Goal: Task Accomplishment & Management: Complete application form

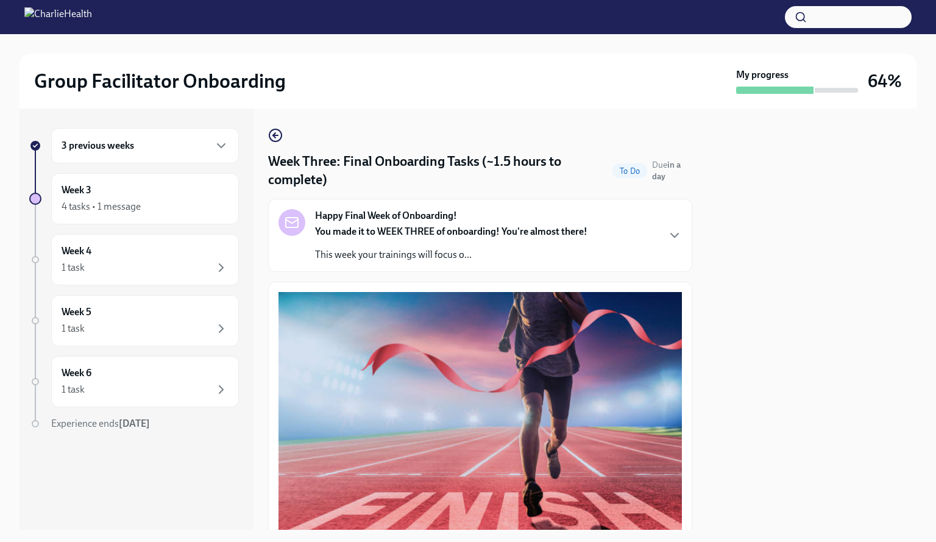
scroll to position [617, 0]
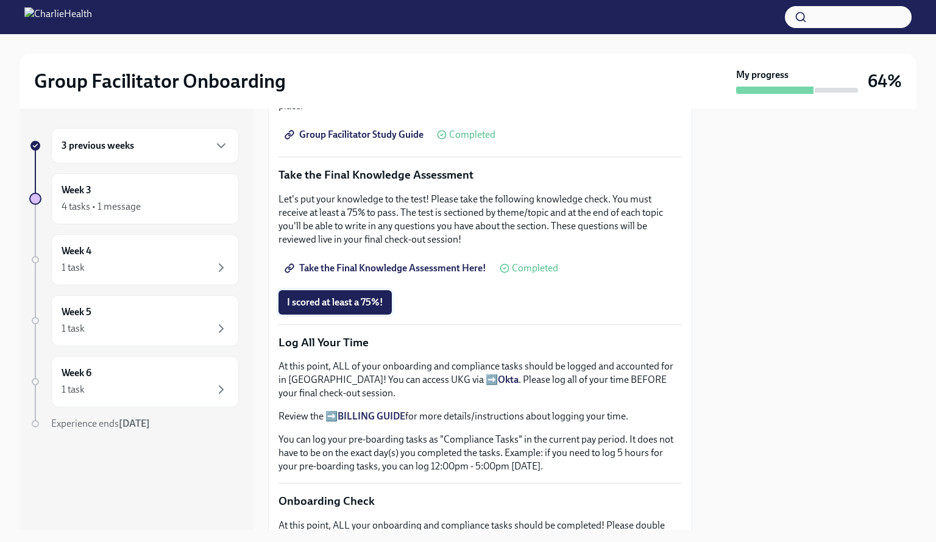
click at [375, 300] on span "I scored at least a 75%!" at bounding box center [335, 302] width 96 height 12
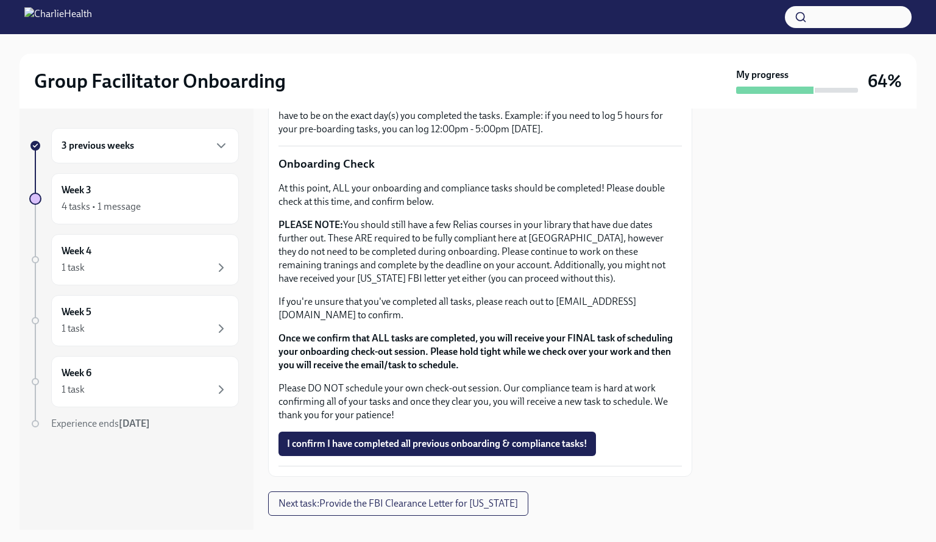
scroll to position [972, 0]
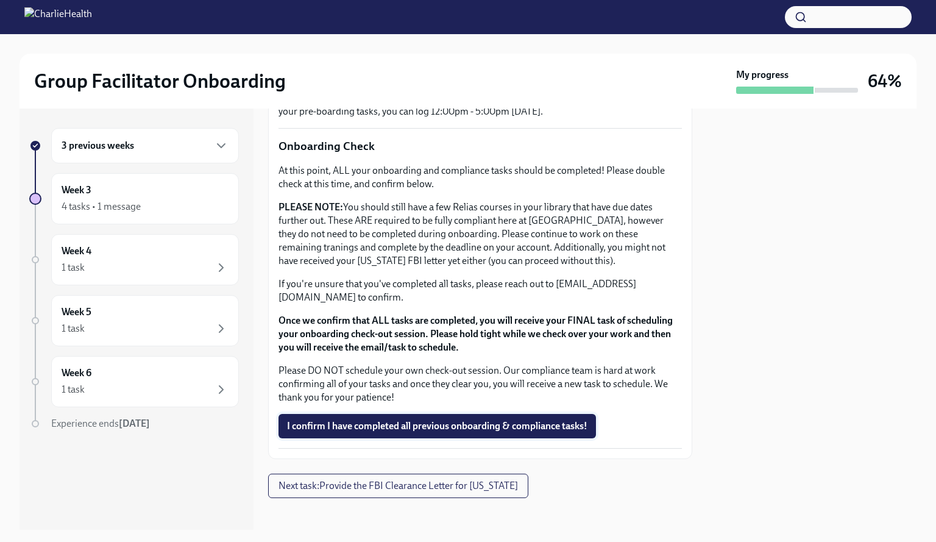
click at [527, 414] on button "I confirm I have completed all previous onboarding & compliance tasks!" at bounding box center [438, 426] width 318 height 24
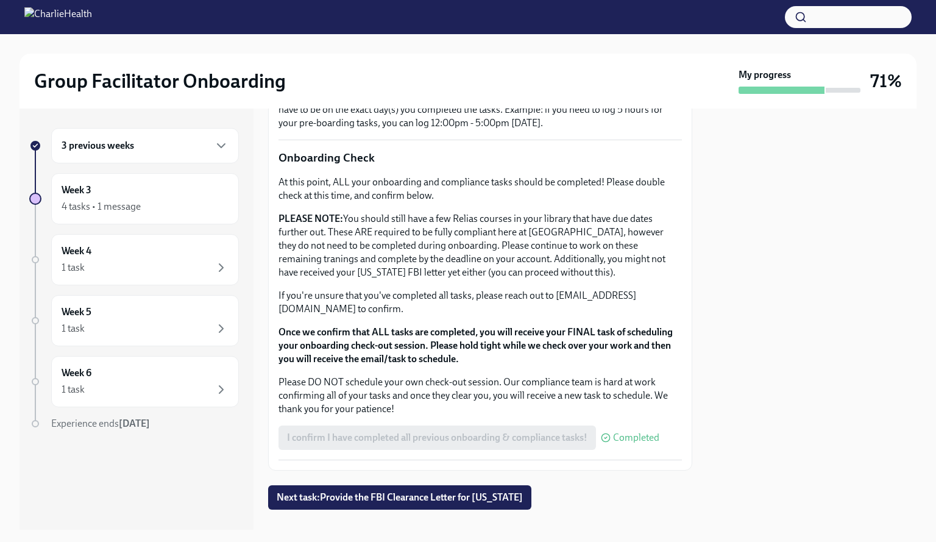
scroll to position [972, 0]
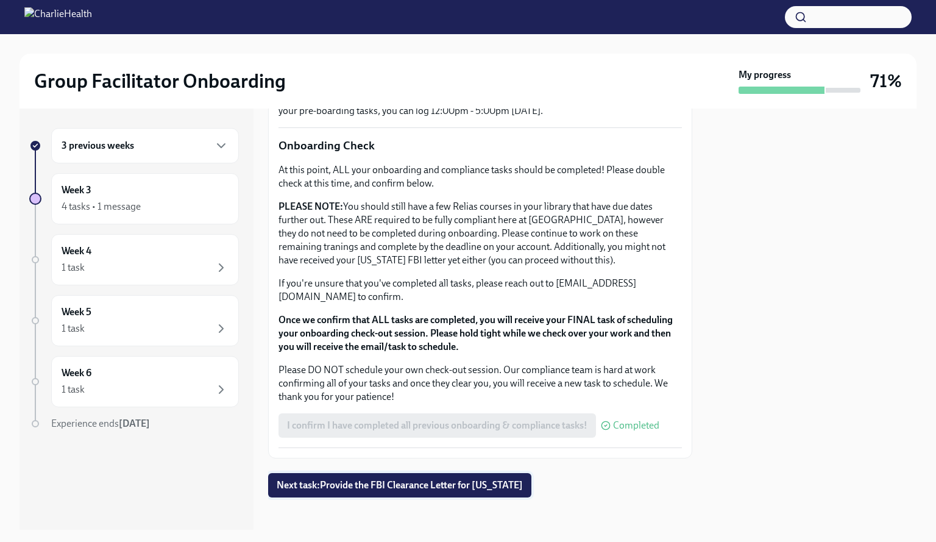
click at [496, 482] on span "Next task : Provide the FBI Clearance Letter for Pennsylvania" at bounding box center [400, 485] width 246 height 12
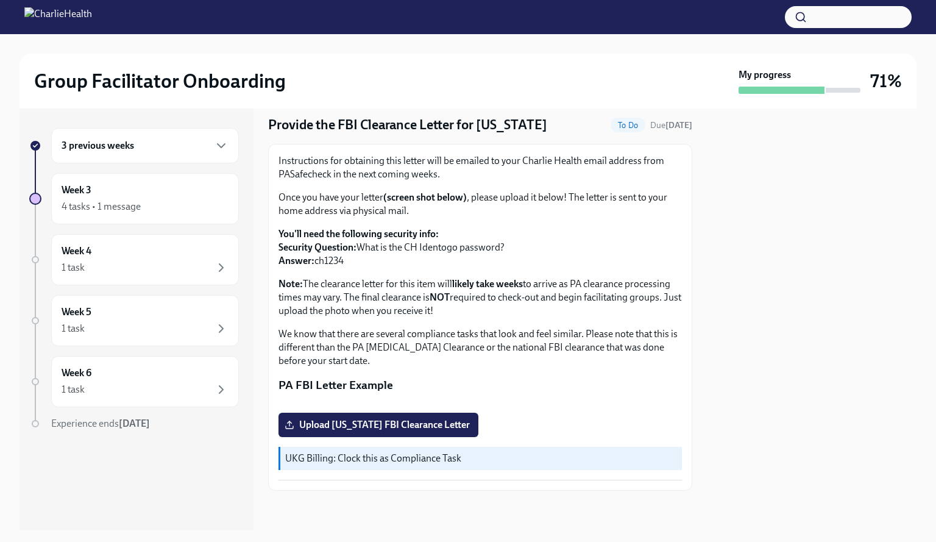
scroll to position [152, 0]
click at [163, 152] on div "3 previous weeks" at bounding box center [145, 145] width 167 height 15
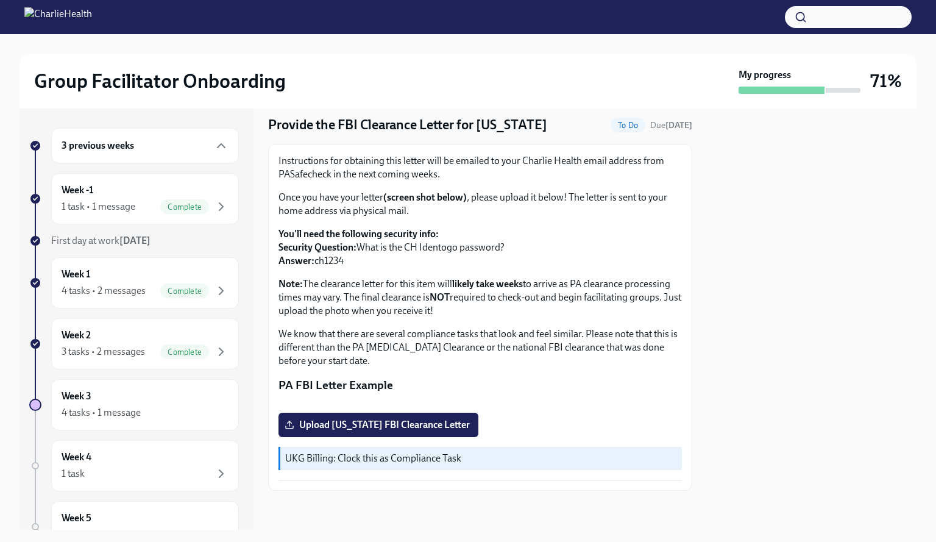
scroll to position [0, 0]
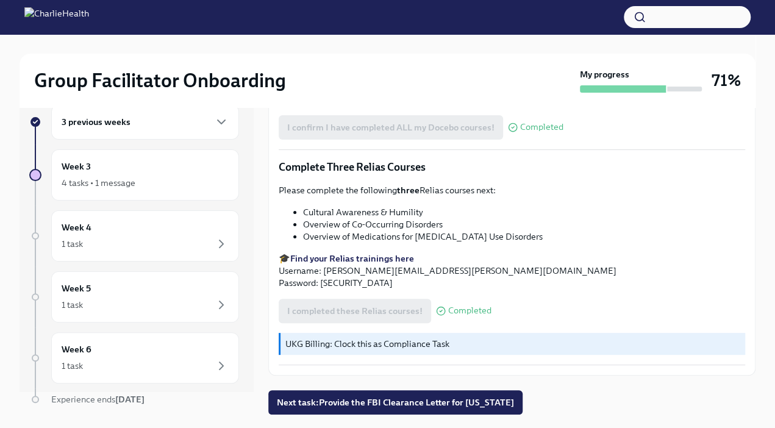
scroll to position [61, 0]
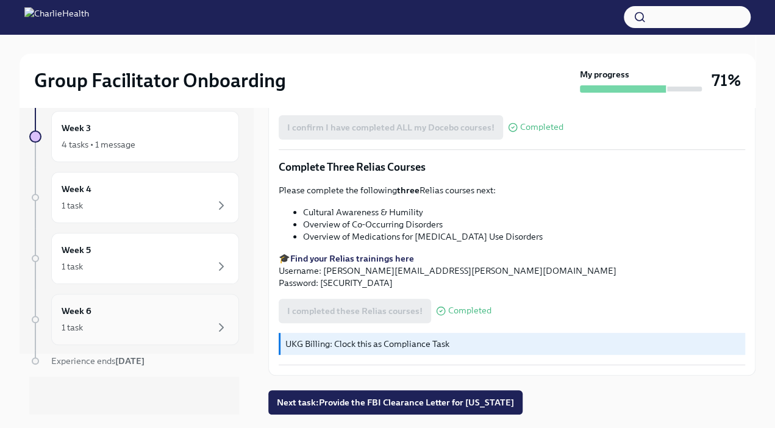
click at [146, 314] on div "Week 6 1 task" at bounding box center [145, 319] width 167 height 30
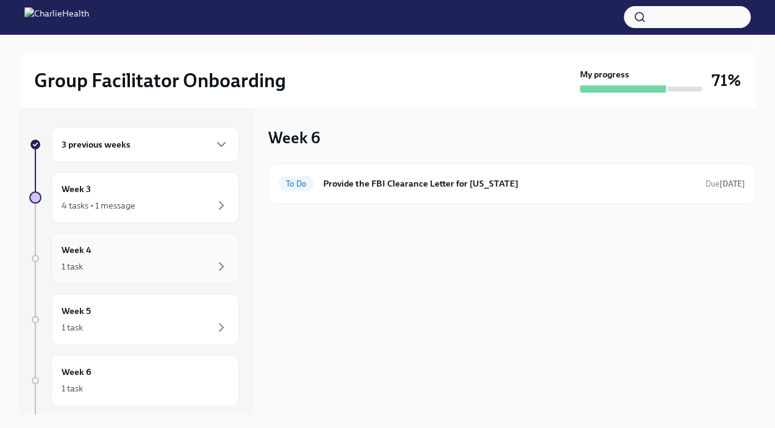
click at [143, 261] on div "1 task" at bounding box center [145, 266] width 167 height 15
click at [133, 325] on div "1 task" at bounding box center [145, 327] width 167 height 15
click at [166, 157] on div "3 previous weeks" at bounding box center [145, 144] width 188 height 35
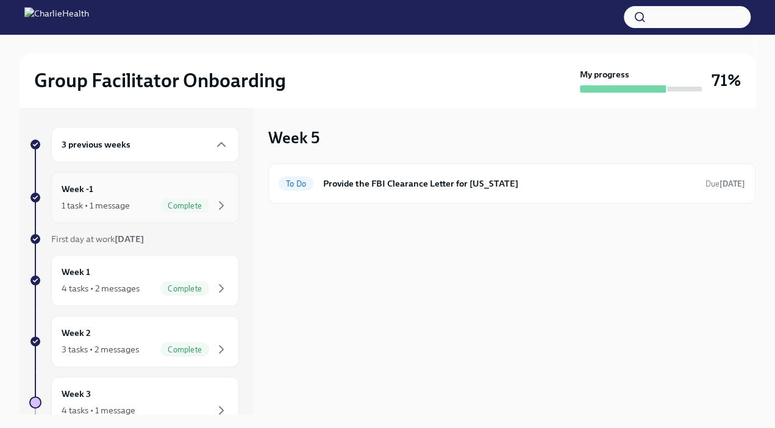
click at [130, 206] on div "1 task • 1 message" at bounding box center [96, 205] width 68 height 12
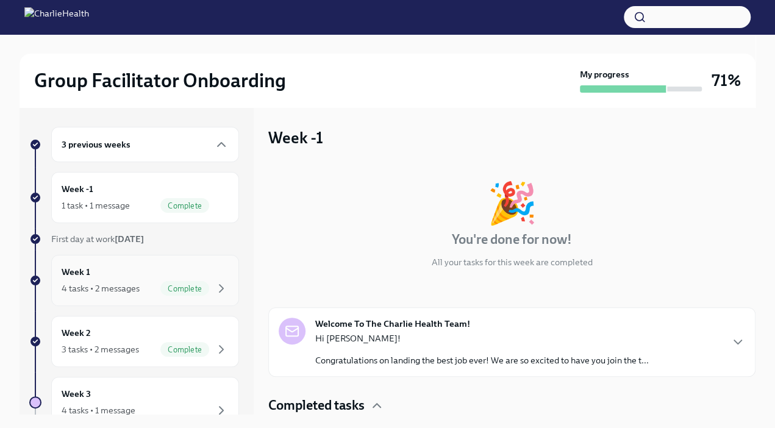
click at [132, 294] on div "4 tasks • 2 messages" at bounding box center [101, 288] width 78 height 12
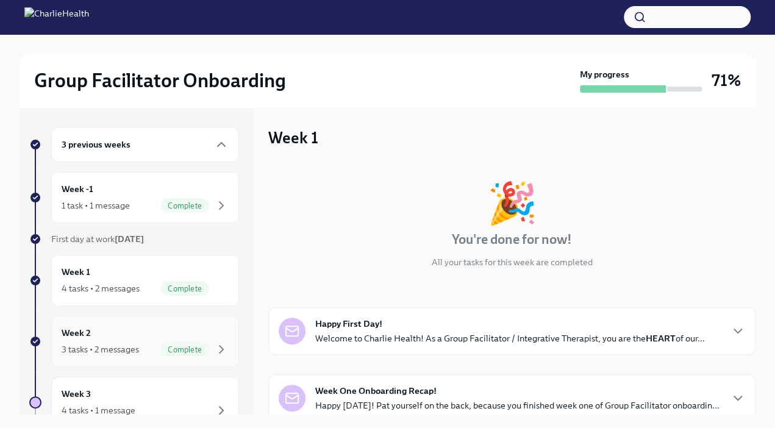
click at [135, 335] on div "Week 2 3 tasks • 2 messages Complete" at bounding box center [145, 341] width 167 height 30
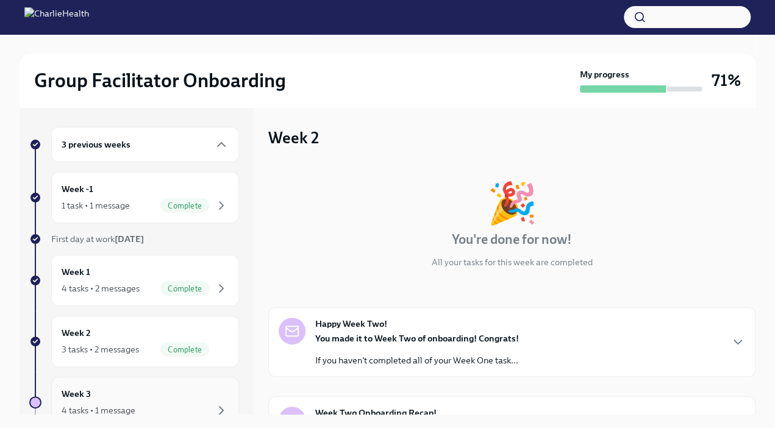
click at [135, 402] on div "Week 3 4 tasks • 1 message" at bounding box center [145, 402] width 167 height 30
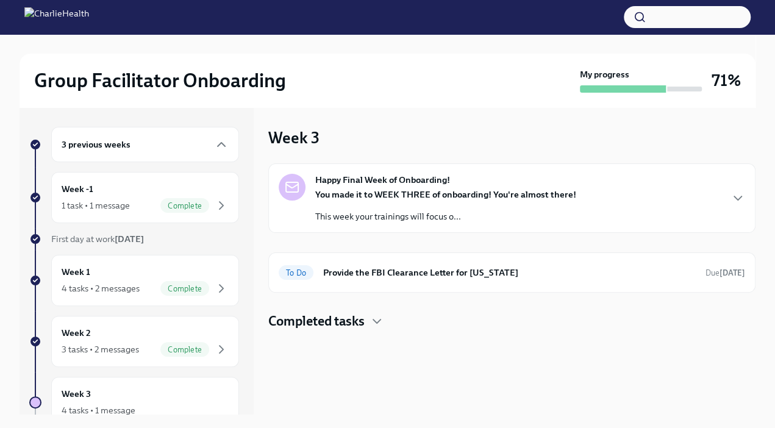
click at [576, 215] on p "This week your trainings will focus o..." at bounding box center [445, 216] width 261 height 12
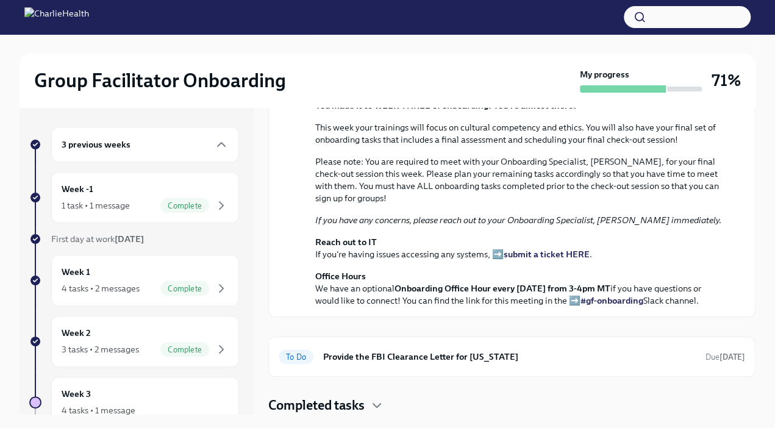
scroll to position [417, 0]
